Goal: Task Accomplishment & Management: Manage account settings

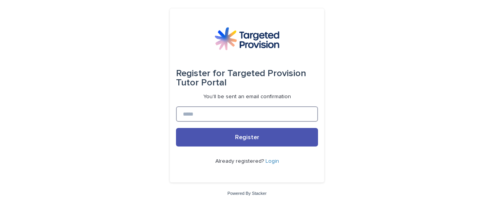
click at [269, 114] on input at bounding box center [247, 113] width 142 height 15
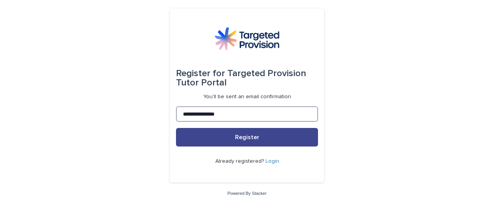
type input "**********"
click at [246, 134] on span "Register" at bounding box center [247, 137] width 24 height 6
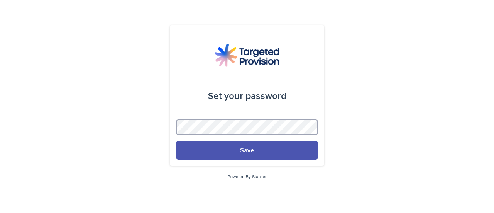
click at [176, 141] on button "Save" at bounding box center [247, 150] width 142 height 19
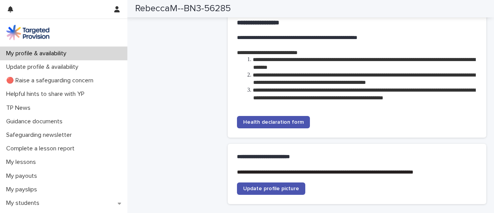
scroll to position [1391, 0]
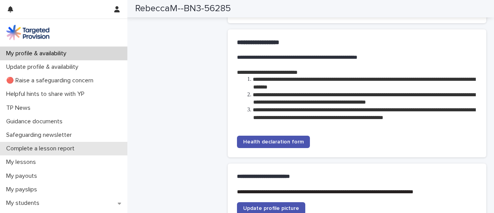
click at [75, 148] on p "Complete a lesson report" at bounding box center [42, 148] width 78 height 7
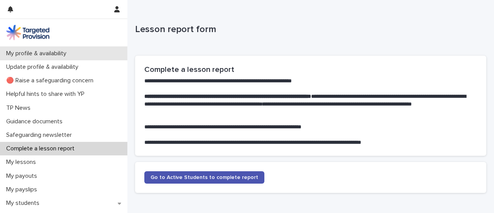
click at [65, 56] on p "My profile & availability" at bounding box center [38, 53] width 70 height 7
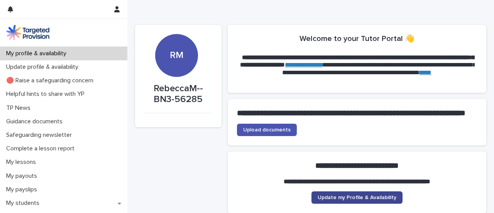
click at [381, 200] on span "Update my Profile & Availability" at bounding box center [357, 197] width 79 height 5
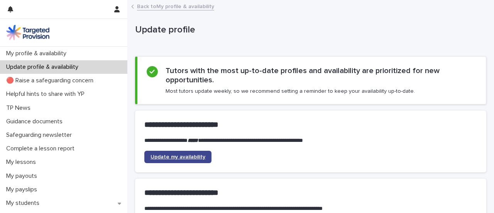
click at [177, 161] on link "Update my availability" at bounding box center [177, 157] width 67 height 12
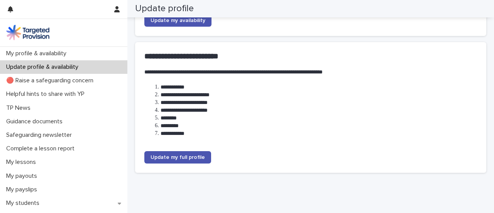
scroll to position [162, 0]
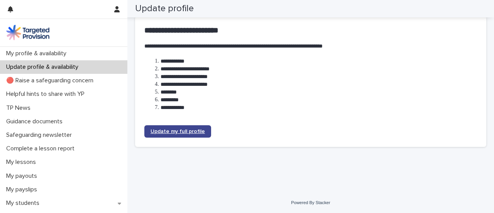
click at [167, 127] on link "Update my full profile" at bounding box center [177, 131] width 67 height 12
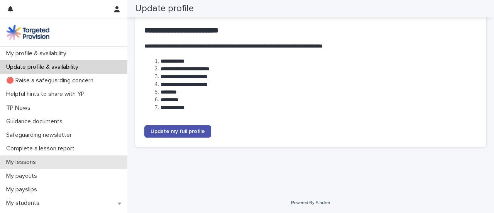
click at [55, 156] on div "My lessons" at bounding box center [63, 162] width 127 height 14
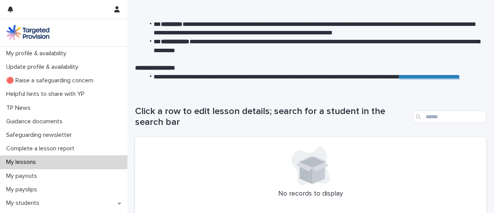
scroll to position [125, 0]
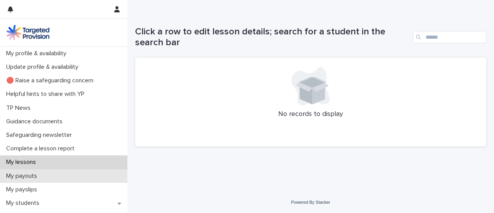
click at [60, 178] on div "My payouts" at bounding box center [63, 176] width 127 height 14
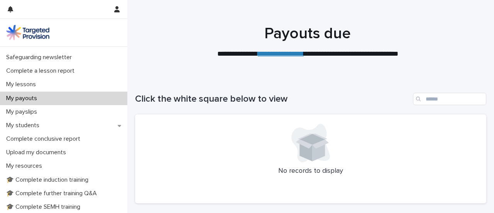
scroll to position [81, 0]
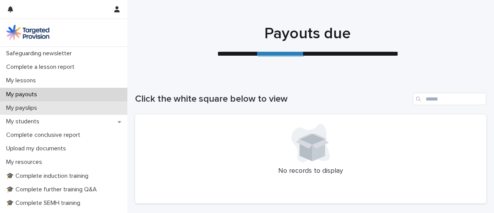
click at [58, 112] on div "My payslips" at bounding box center [63, 108] width 127 height 14
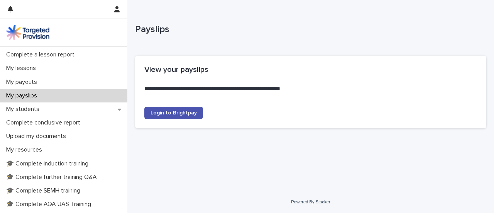
scroll to position [96, 0]
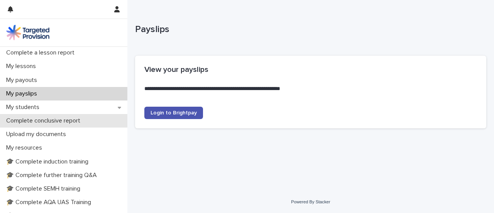
click at [81, 122] on p "Complete conclusive report" at bounding box center [44, 120] width 83 height 7
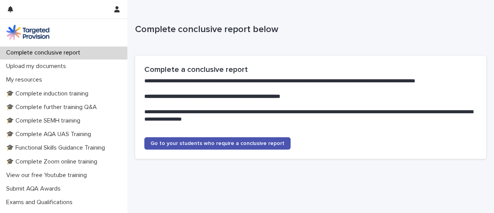
scroll to position [171, 0]
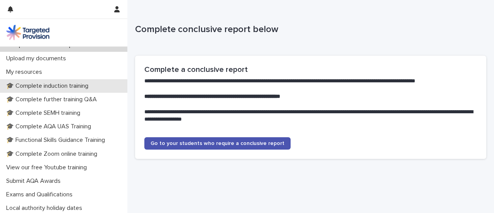
click at [79, 85] on p "🎓 Complete induction training" at bounding box center [49, 85] width 92 height 7
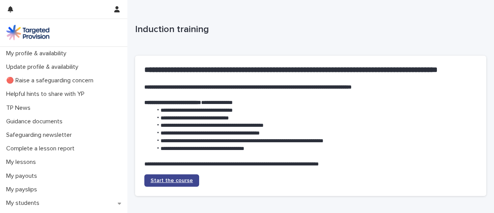
click at [183, 181] on span "Start the course" at bounding box center [172, 180] width 42 height 5
